Goal: Information Seeking & Learning: Learn about a topic

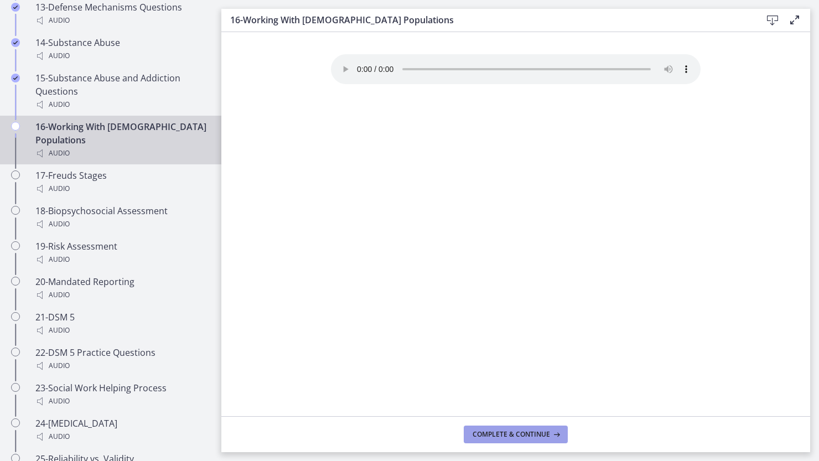
click at [502, 435] on span "Complete & continue" at bounding box center [512, 434] width 78 height 9
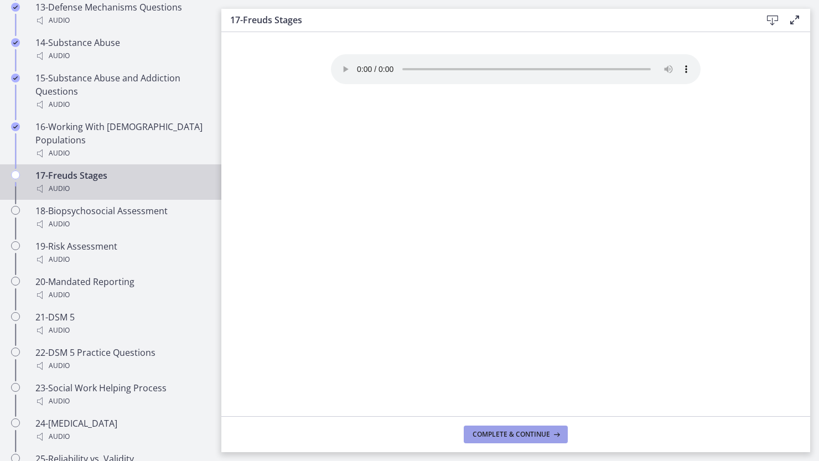
click at [500, 434] on span "Complete & continue" at bounding box center [512, 434] width 78 height 9
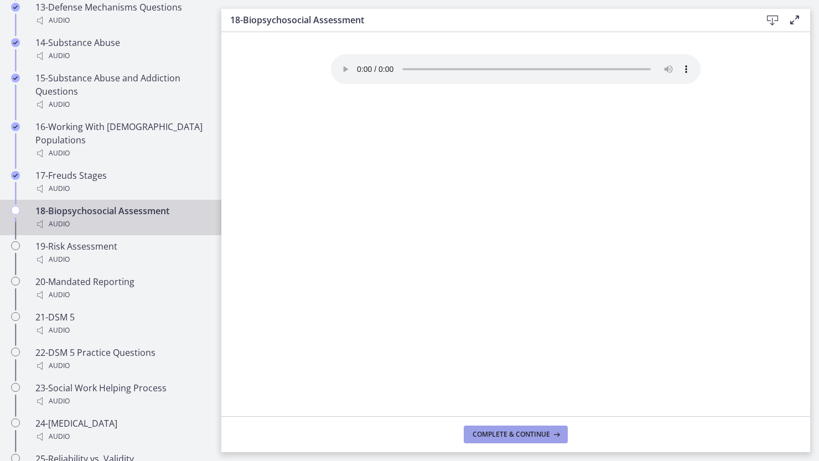
click at [506, 435] on span "Complete & continue" at bounding box center [512, 434] width 78 height 9
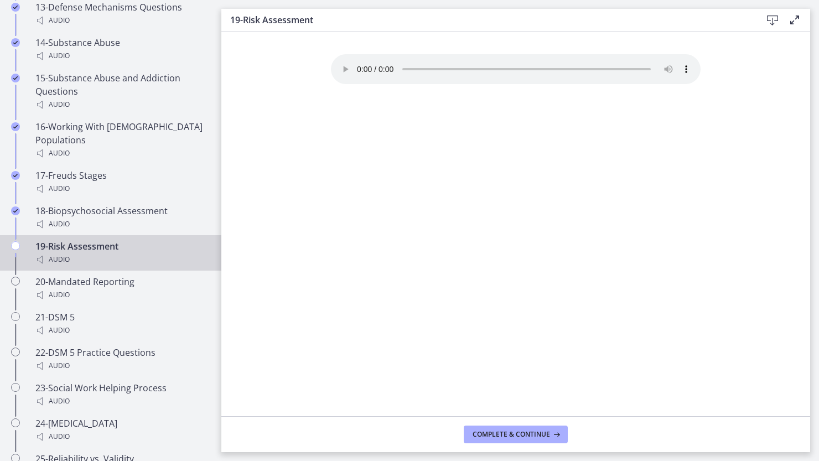
click at [90, 251] on div "19-Risk Assessment Audio" at bounding box center [121, 253] width 173 height 27
click at [491, 433] on span "Complete & continue" at bounding box center [512, 434] width 78 height 9
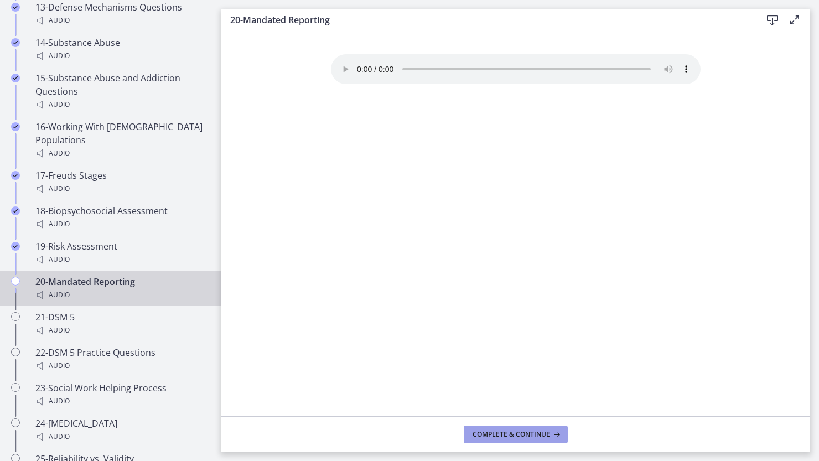
click at [512, 432] on span "Complete & continue" at bounding box center [512, 434] width 78 height 9
